Goal: Task Accomplishment & Management: Use online tool/utility

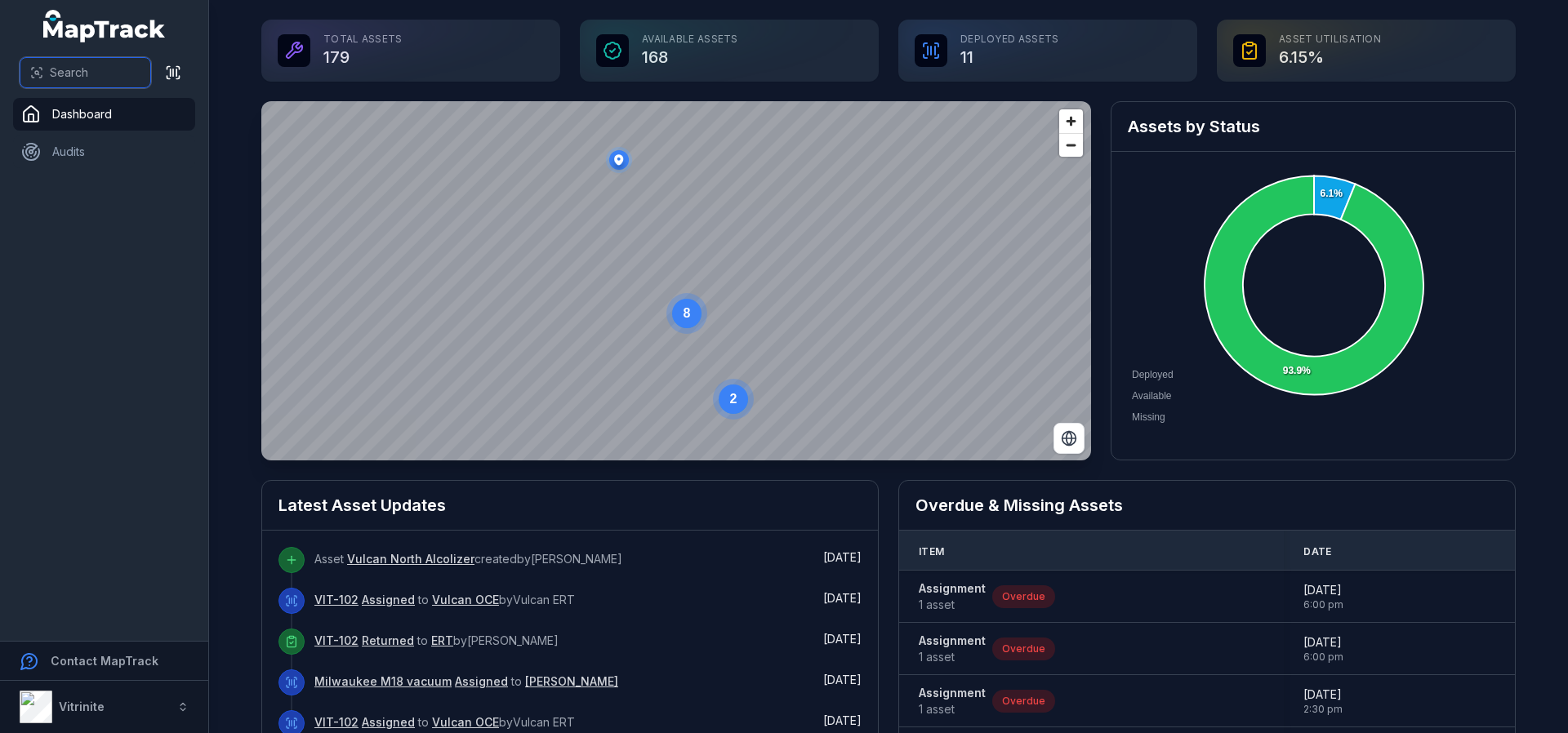
click at [70, 65] on button "Search" at bounding box center [85, 72] width 131 height 31
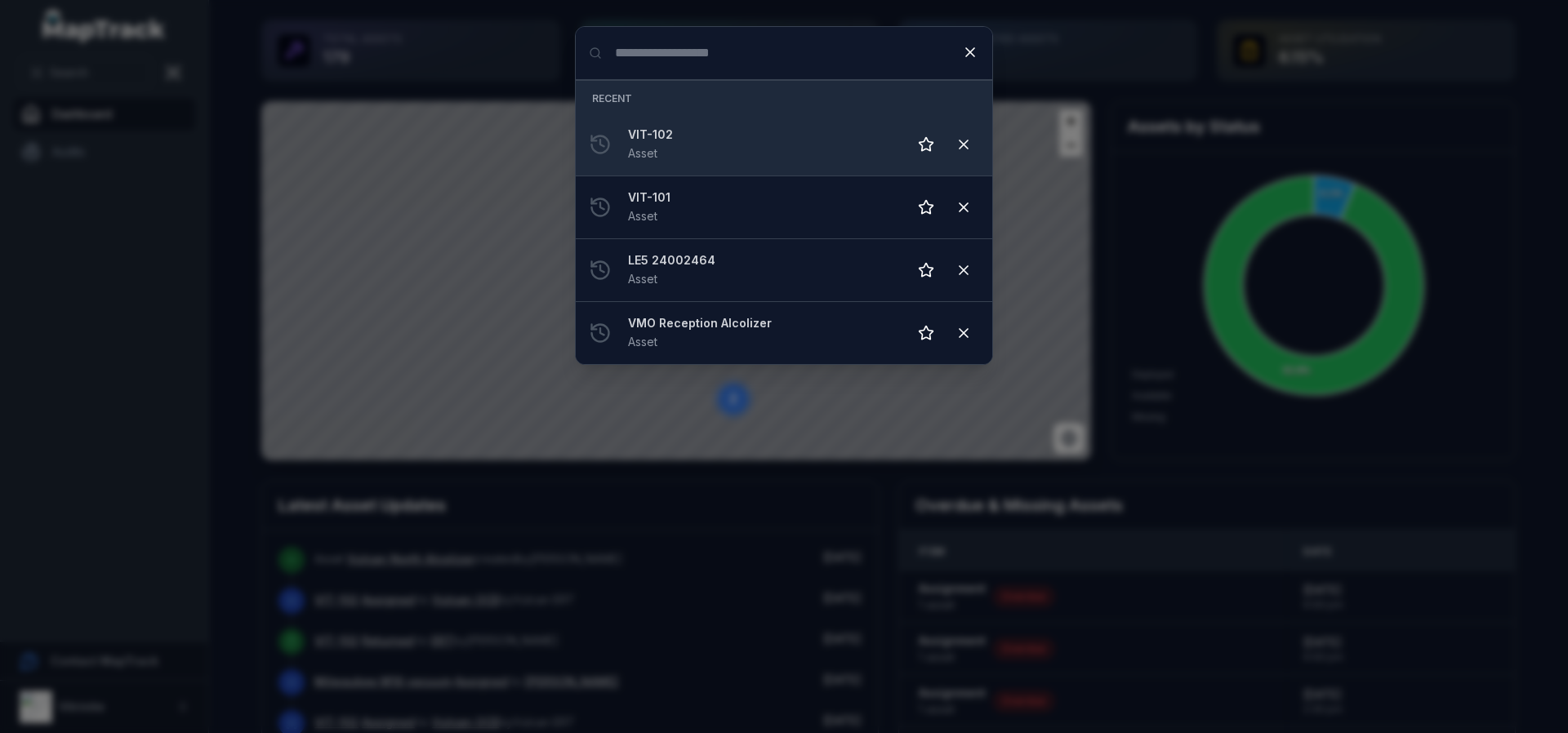
click at [699, 144] on div "VIT-102 Asset" at bounding box center [761, 144] width 266 height 36
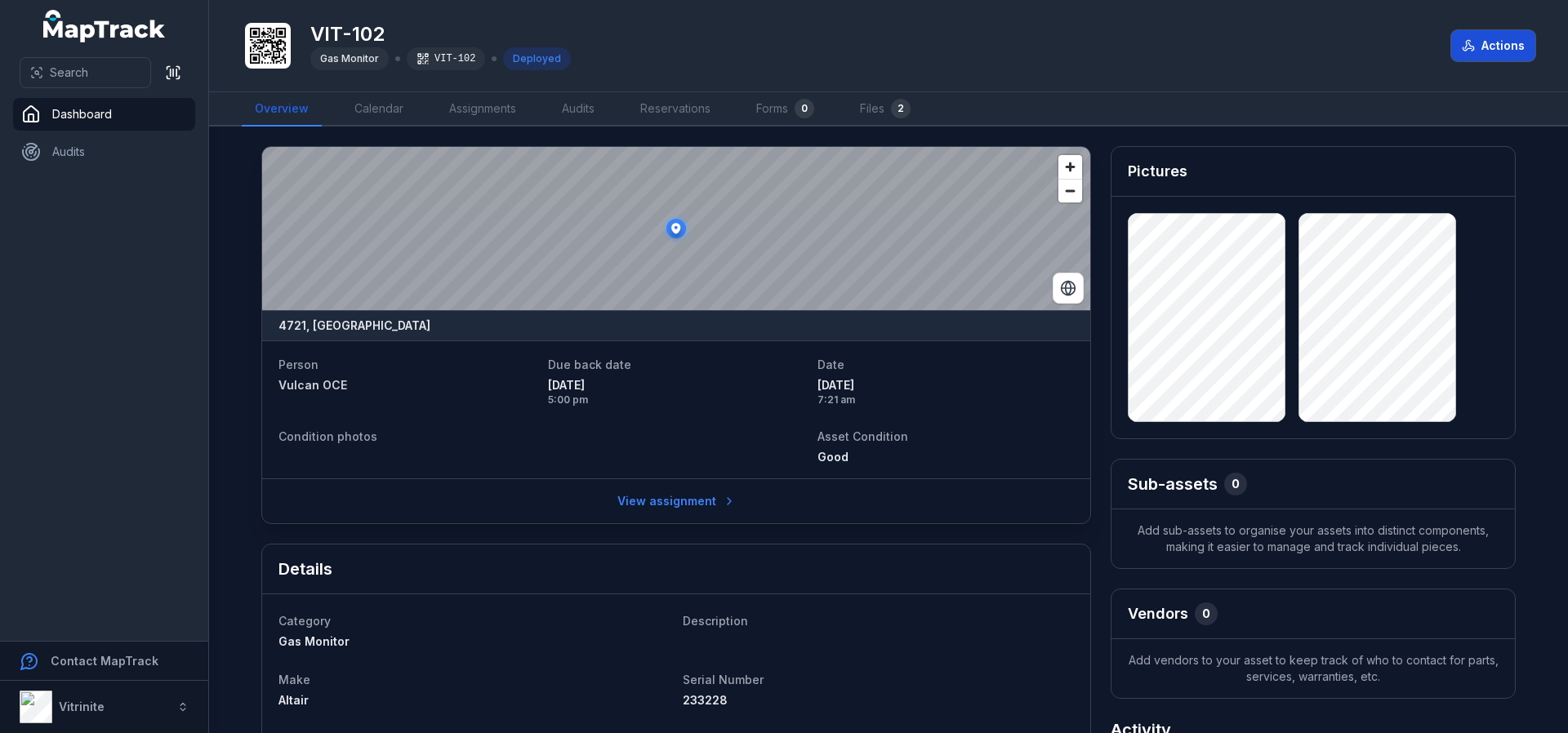
click at [1493, 44] on button "Actions" at bounding box center [1493, 45] width 84 height 31
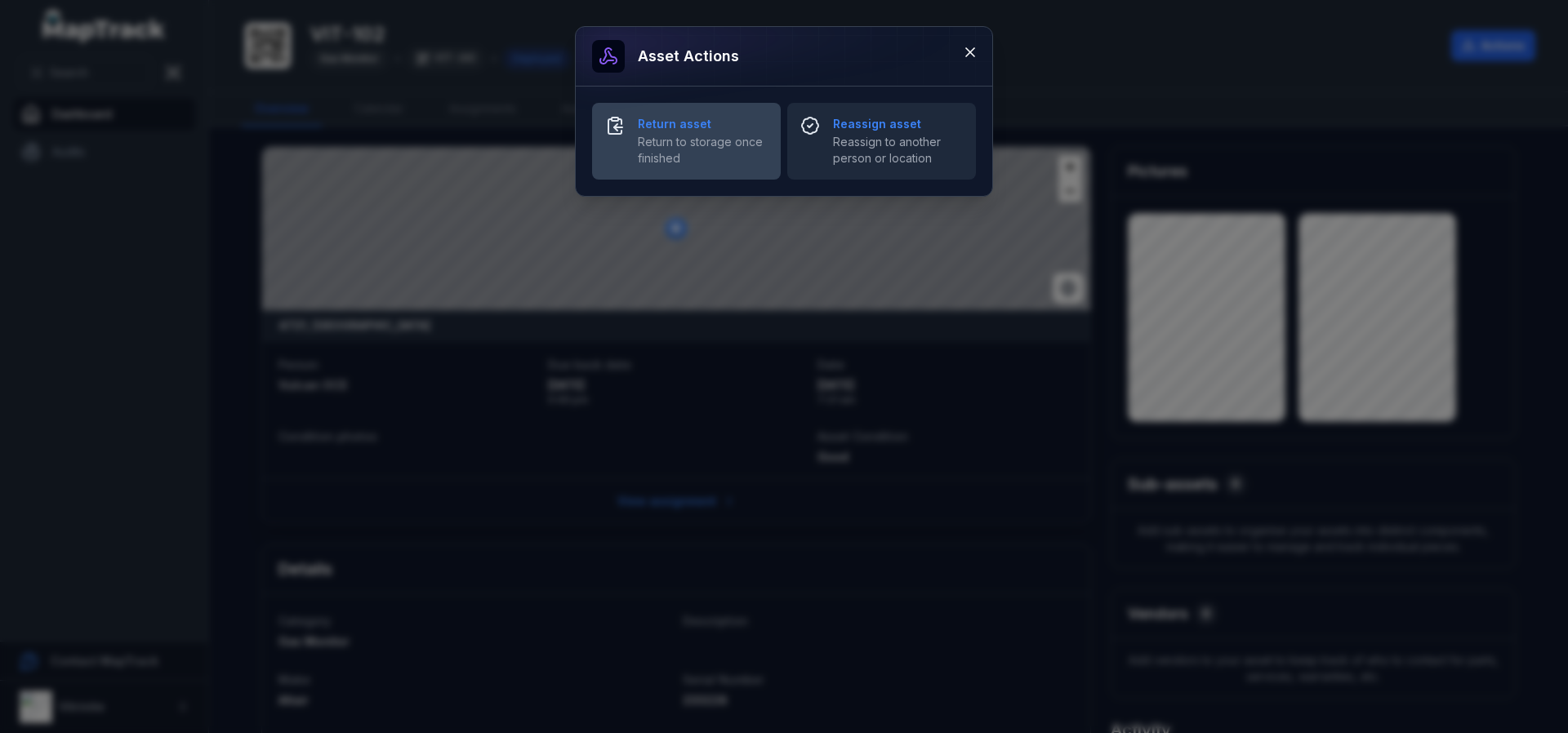
click at [681, 131] on strong "Return asset" at bounding box center [702, 124] width 129 height 16
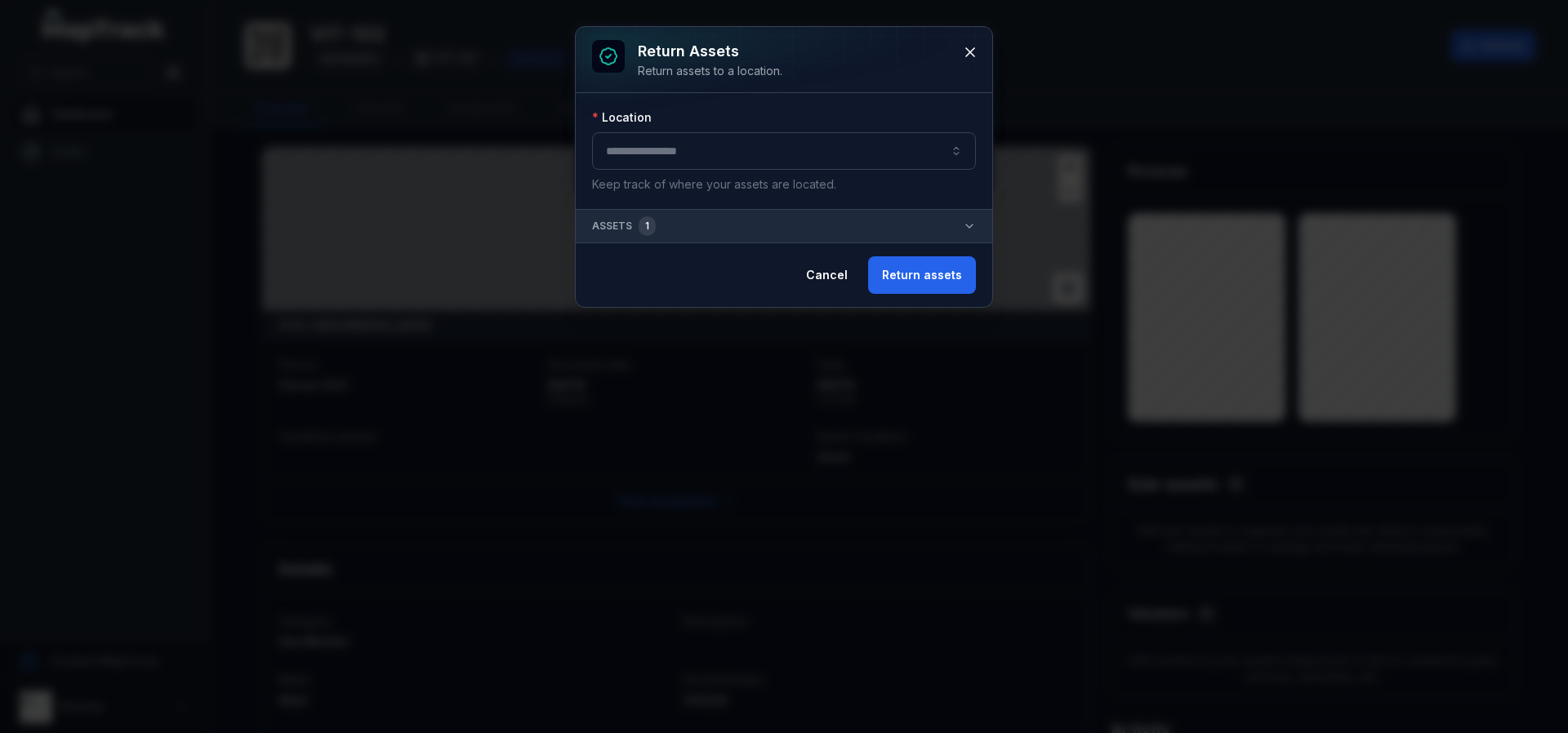
click at [959, 148] on button "button" at bounding box center [784, 151] width 384 height 37
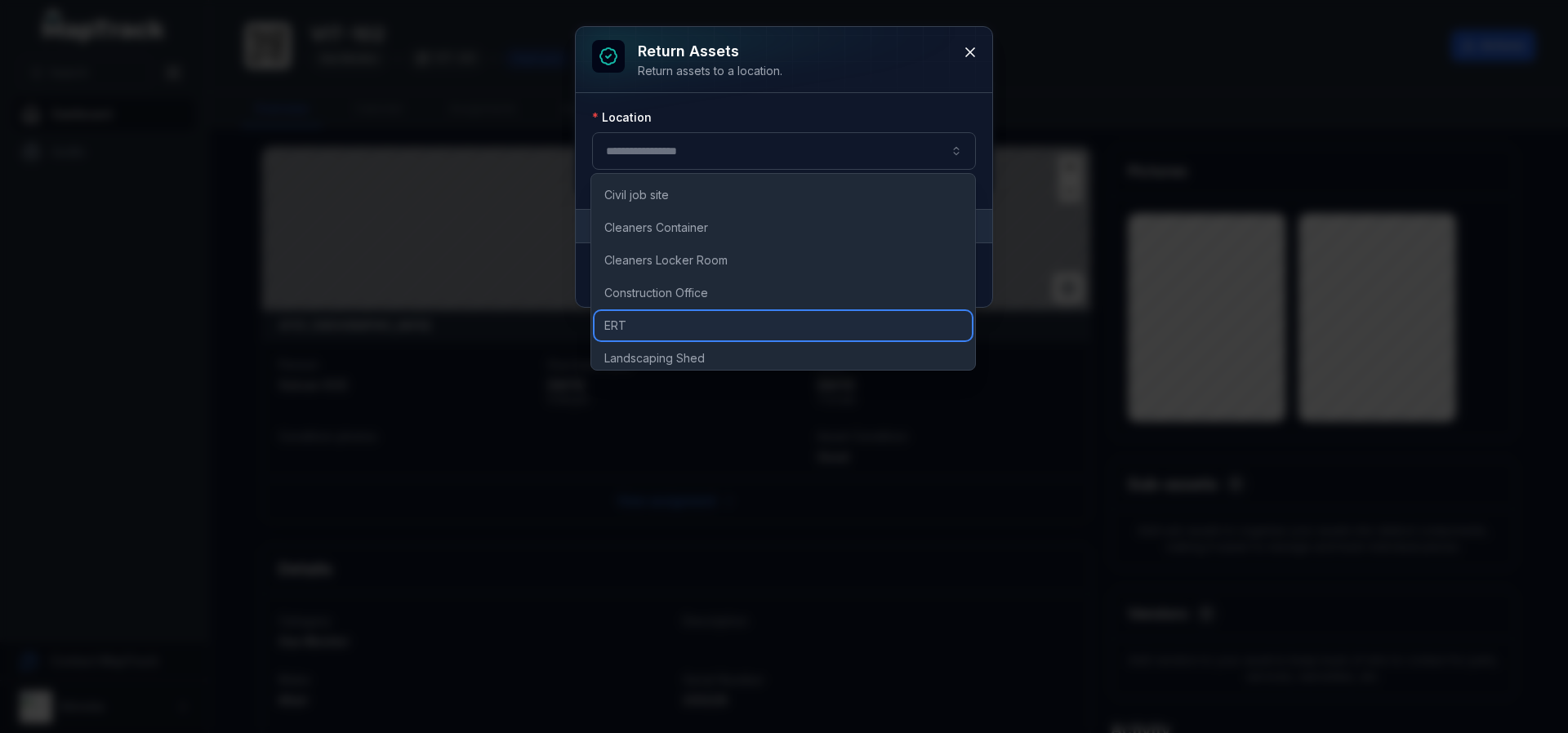
click at [645, 322] on div "ERT" at bounding box center [782, 325] width 377 height 29
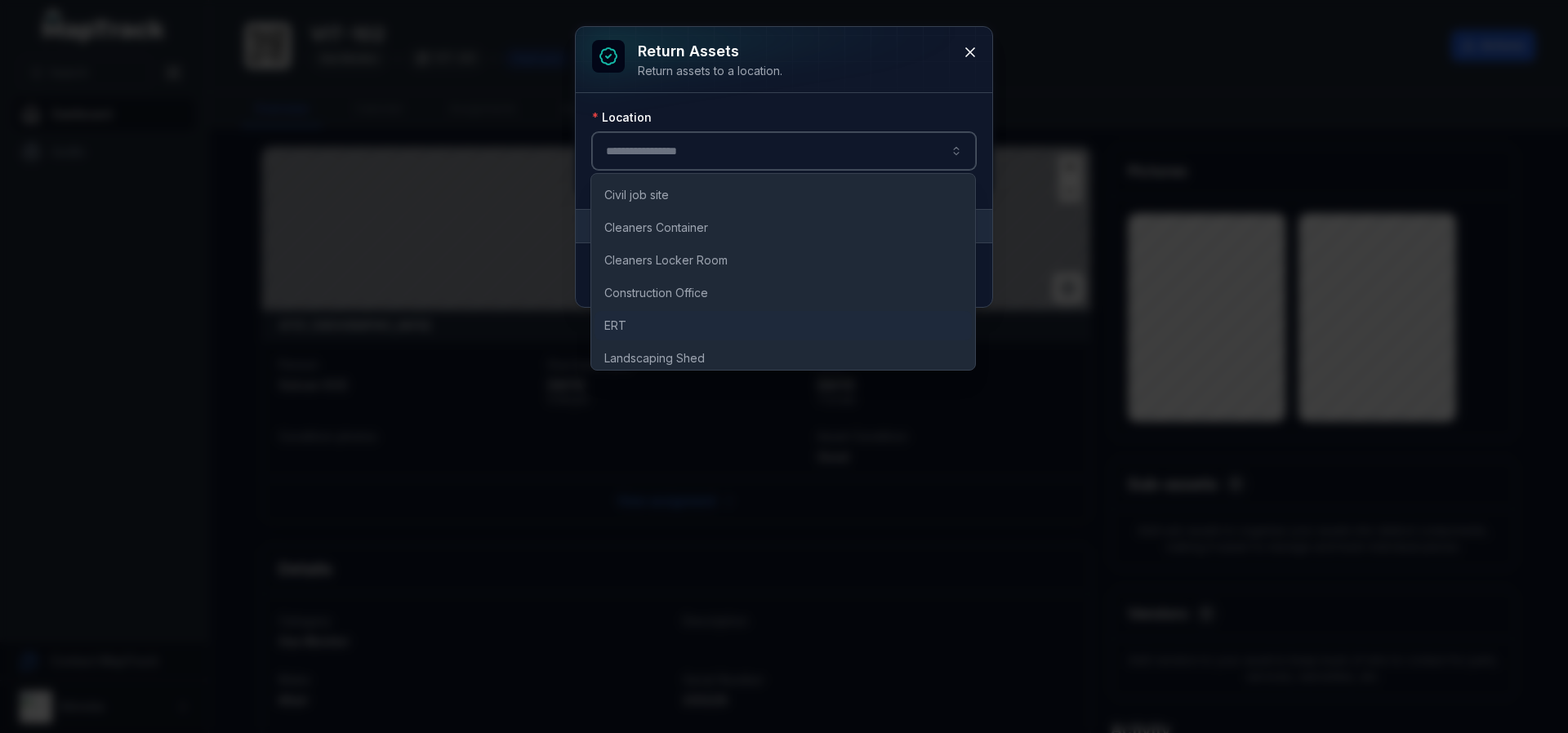
type input "***"
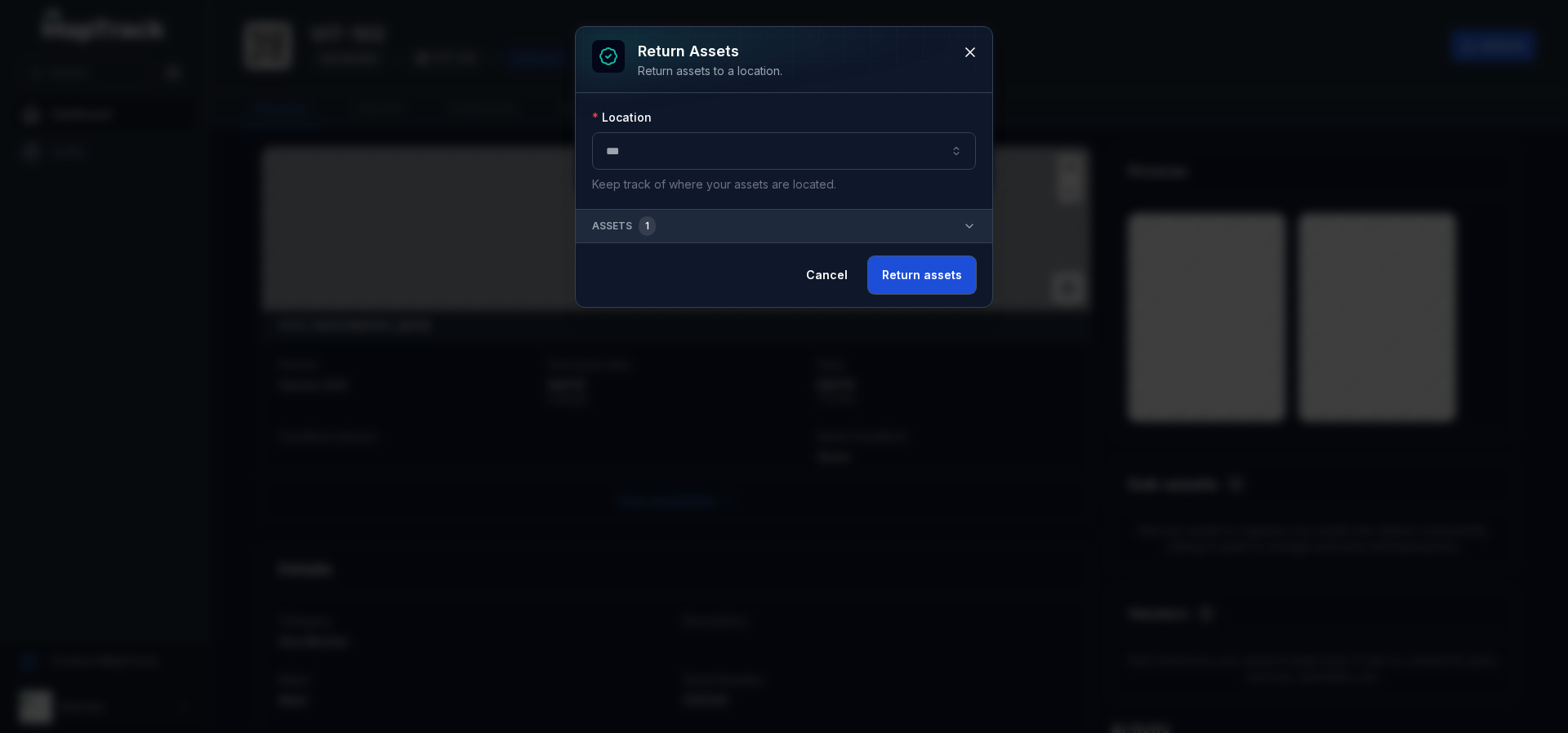
click at [922, 269] on button "Return assets" at bounding box center [922, 275] width 108 height 37
